Goal: Information Seeking & Learning: Learn about a topic

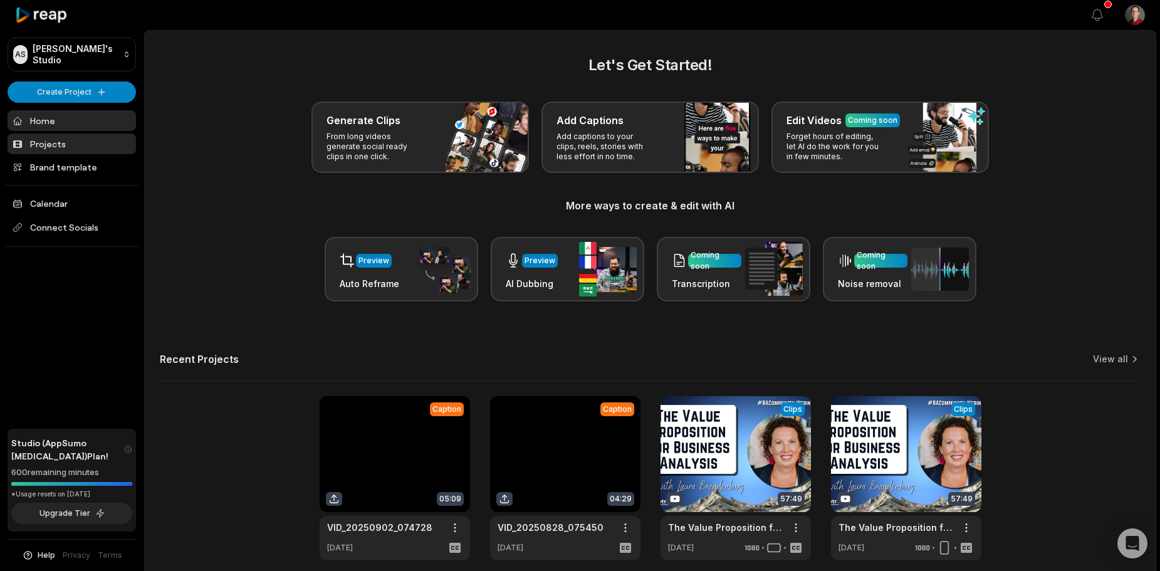
click at [60, 138] on link "Projects" at bounding box center [72, 143] width 128 height 21
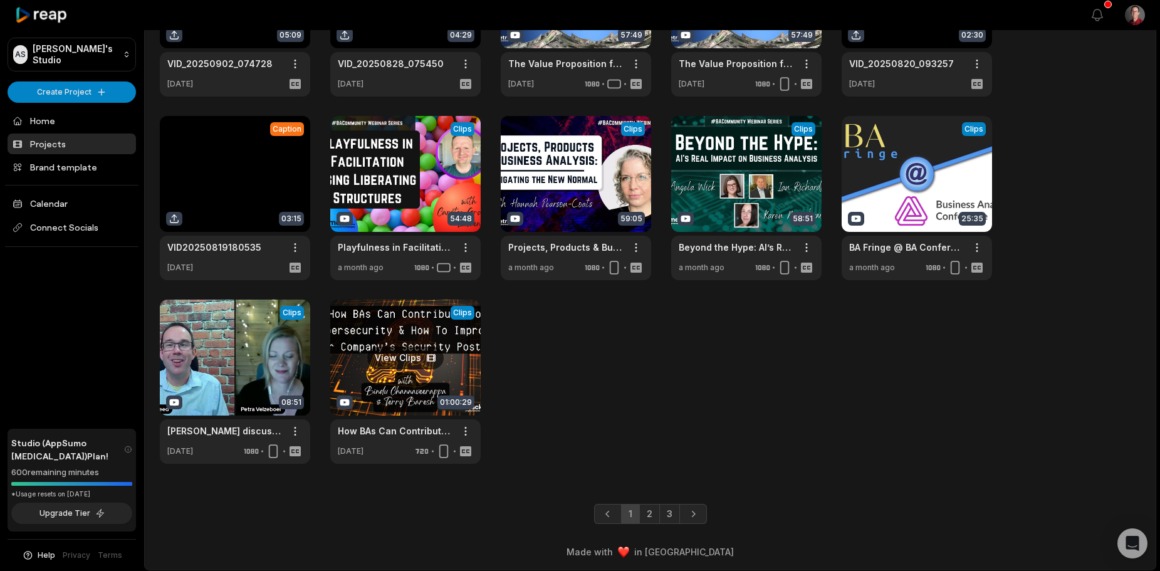
scroll to position [159, 0]
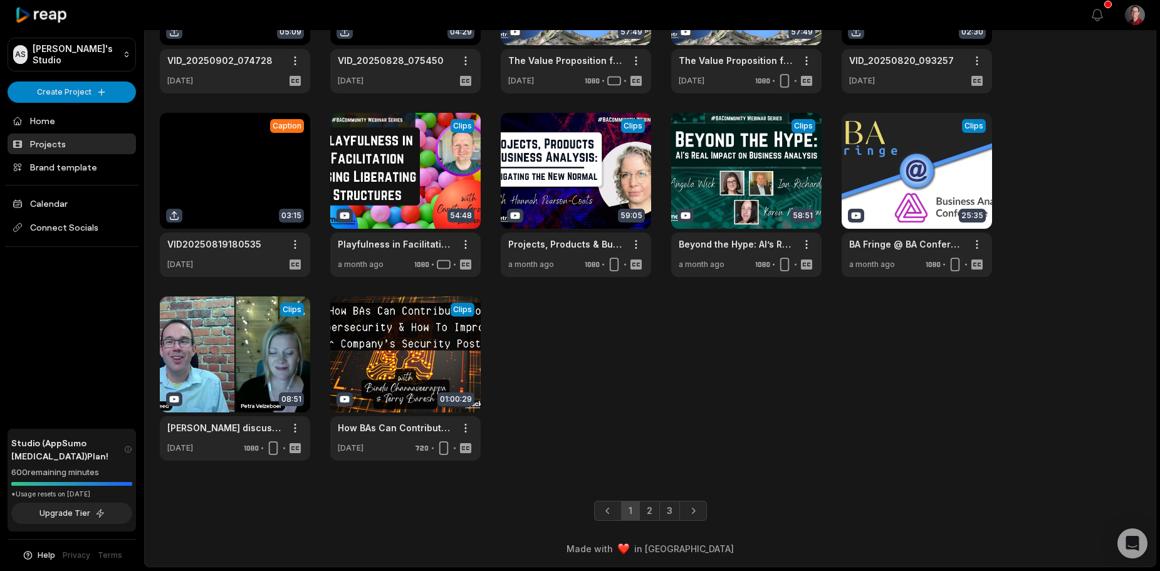
click at [651, 506] on link "2" at bounding box center [649, 511] width 21 height 20
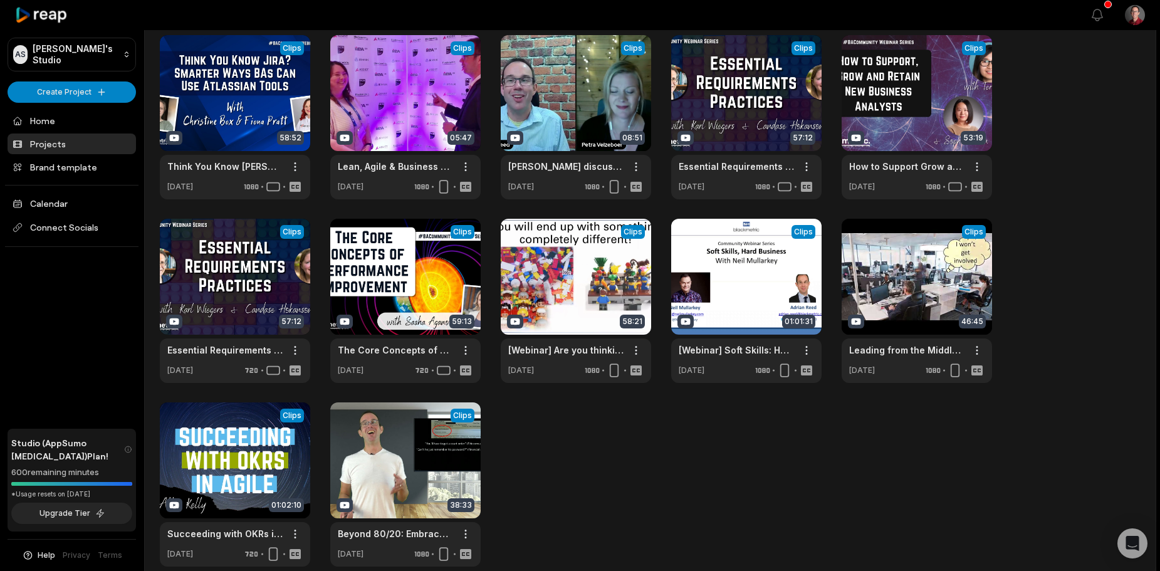
scroll to position [125, 0]
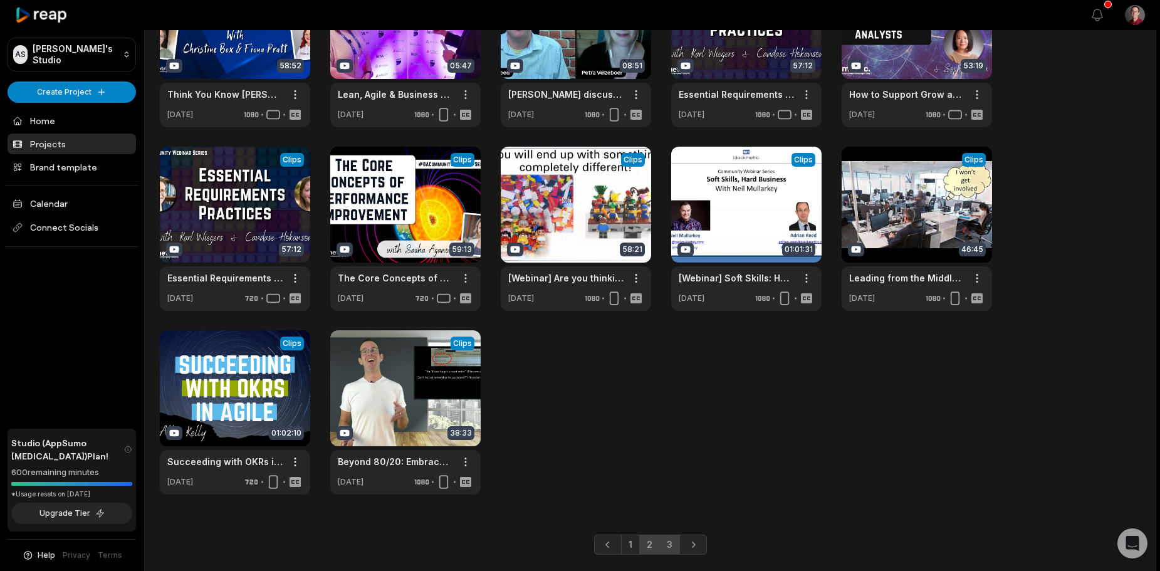
click at [665, 548] on link "3" at bounding box center [669, 544] width 21 height 20
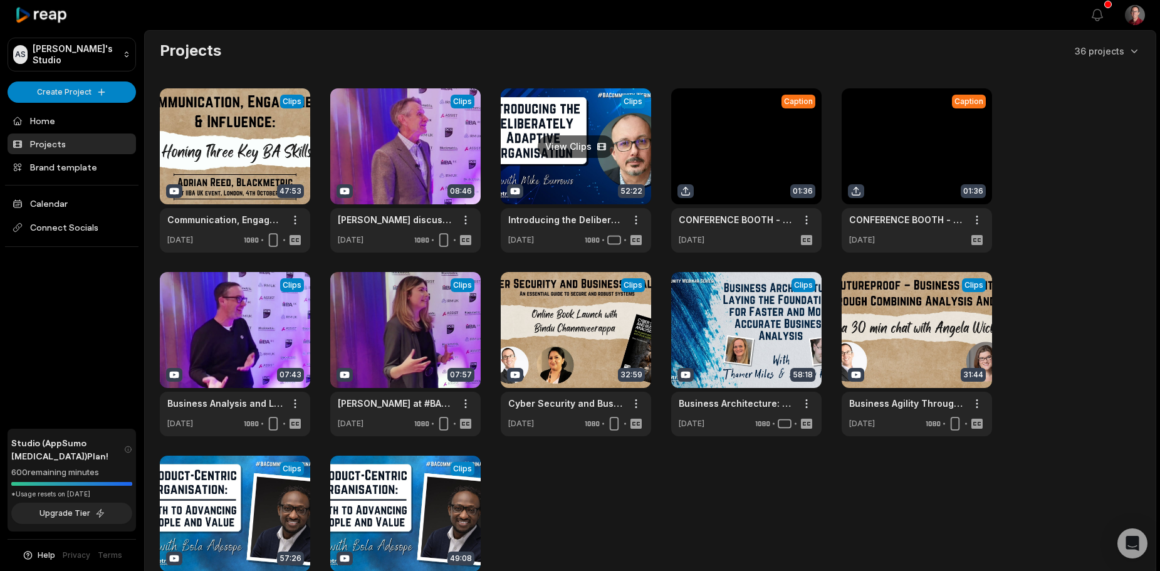
click at [593, 129] on link at bounding box center [576, 170] width 150 height 164
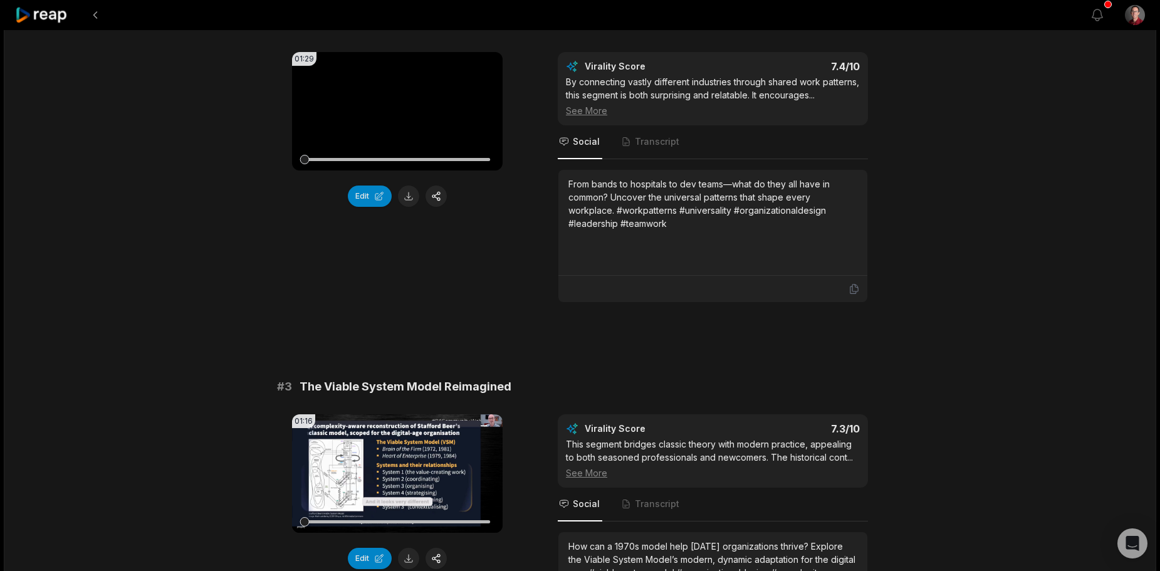
scroll to position [1191, 0]
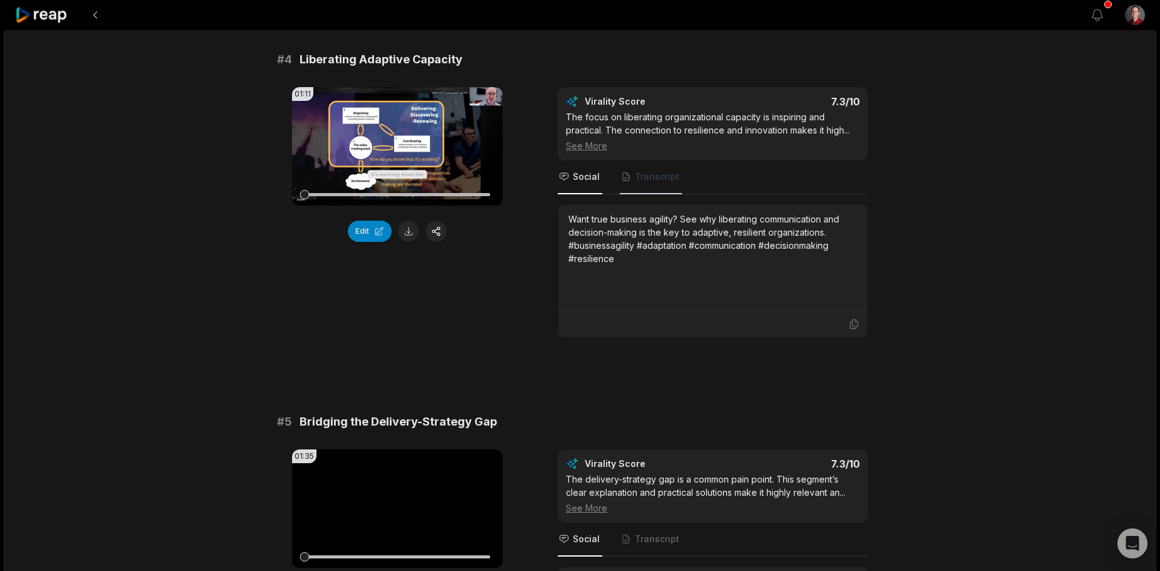
click at [629, 182] on icon "Tabs" at bounding box center [626, 177] width 10 height 10
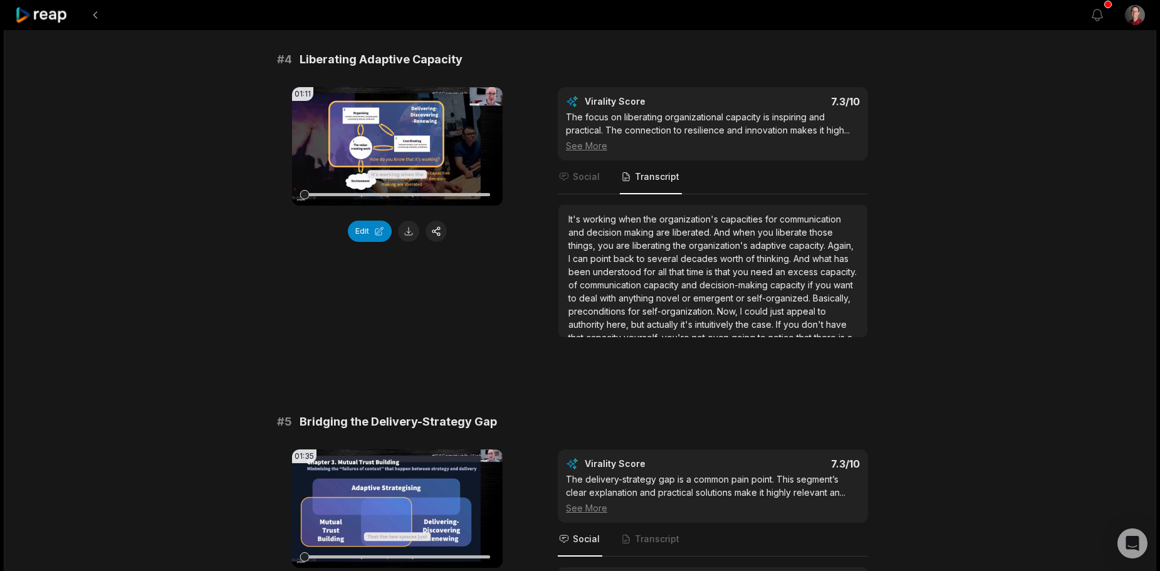
click at [825, 331] on div "It's working when the organization's capacities for communication and decision …" at bounding box center [712, 271] width 309 height 132
click at [644, 243] on div "It's working when the organization's capacities for communication and decision …" at bounding box center [712, 271] width 309 height 132
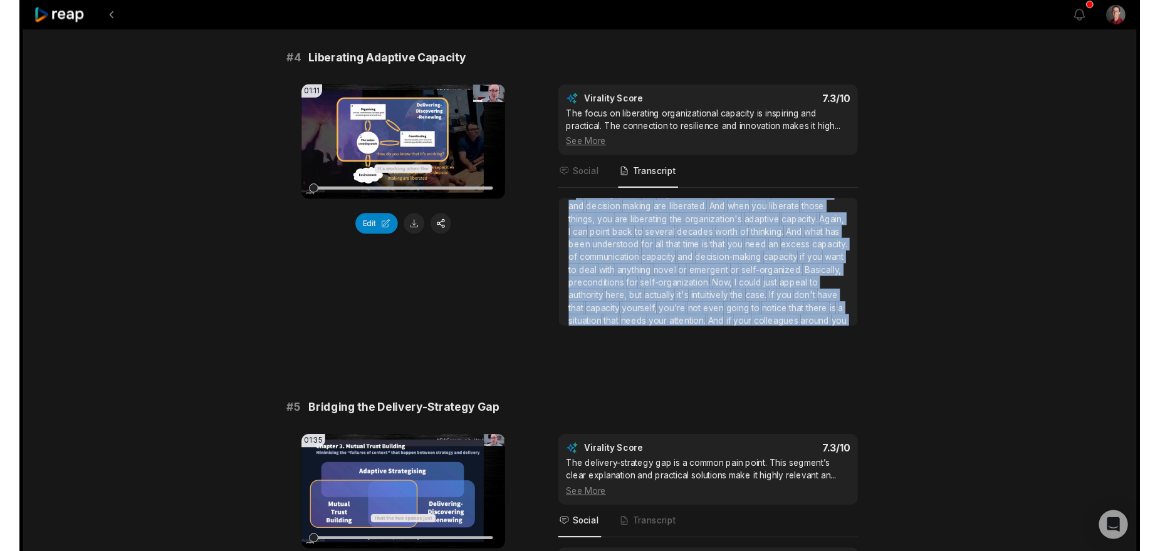
scroll to position [0, 0]
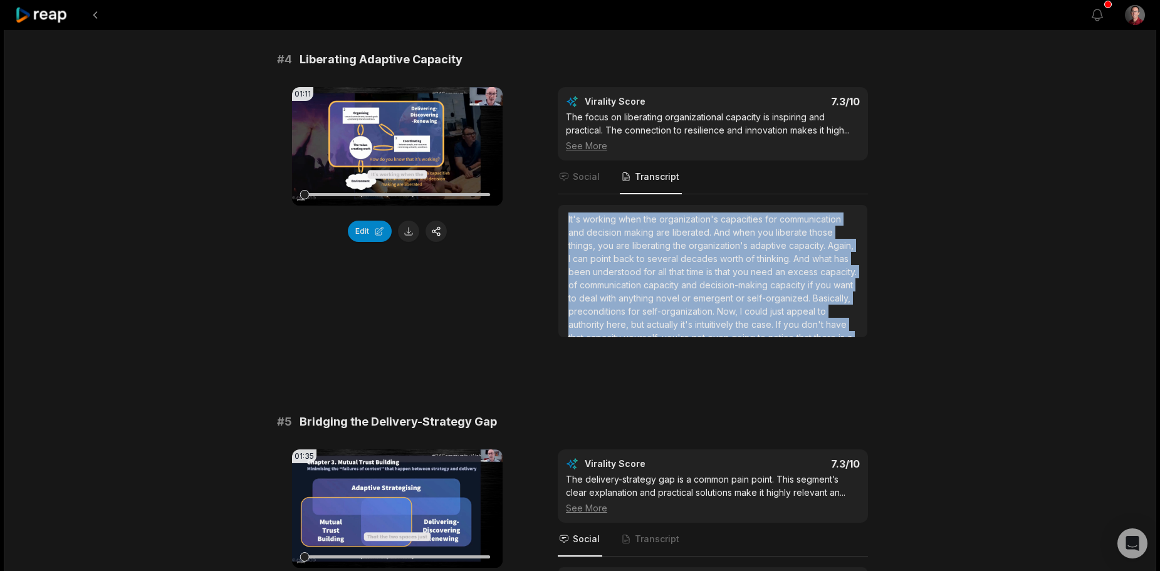
drag, startPoint x: 749, startPoint y: 342, endPoint x: 567, endPoint y: 233, distance: 212.4
click at [567, 233] on div "It's working when the organization's capacities for communication and decision …" at bounding box center [712, 271] width 309 height 132
copy div "It's working when the organization's capacities for communication and decision …"
click at [720, 264] on span "decades" at bounding box center [699, 258] width 39 height 11
